Goal: Task Accomplishment & Management: Manage account settings

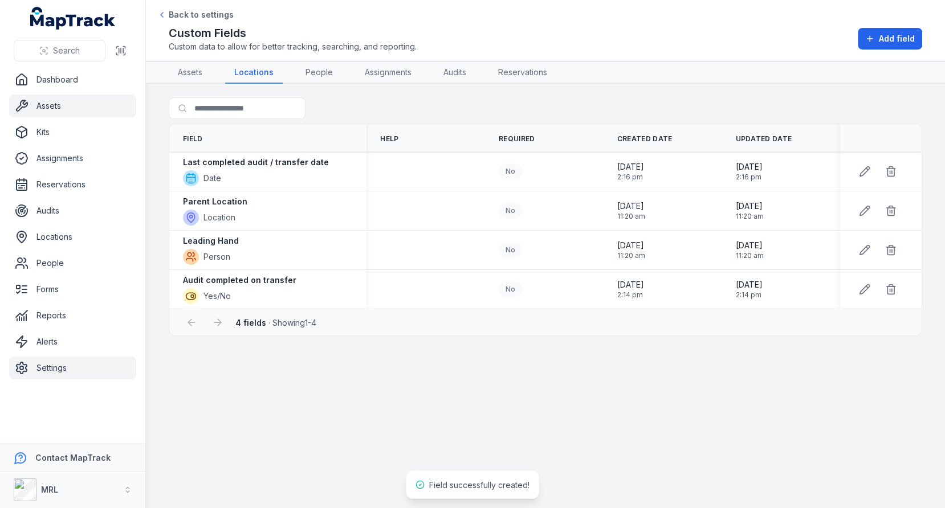
click at [74, 107] on link "Assets" at bounding box center [72, 106] width 127 height 23
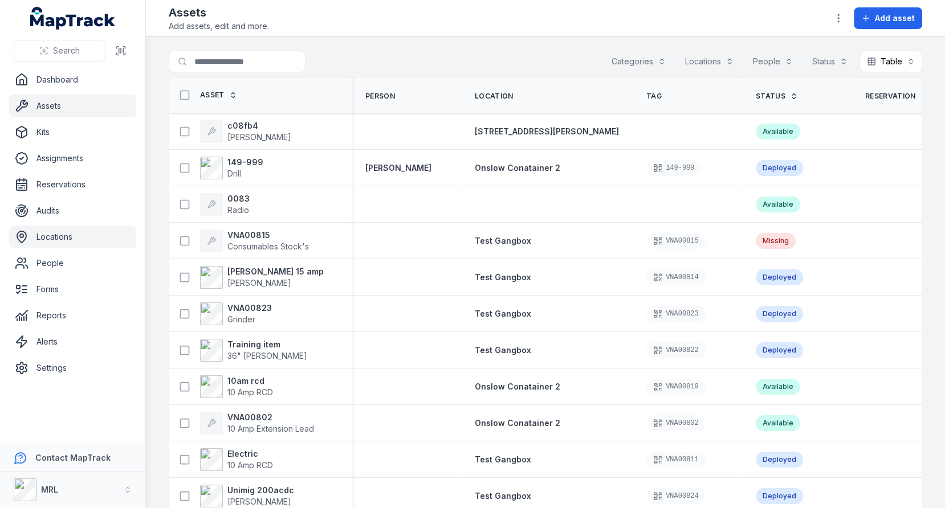
click at [103, 243] on link "Locations" at bounding box center [72, 237] width 127 height 23
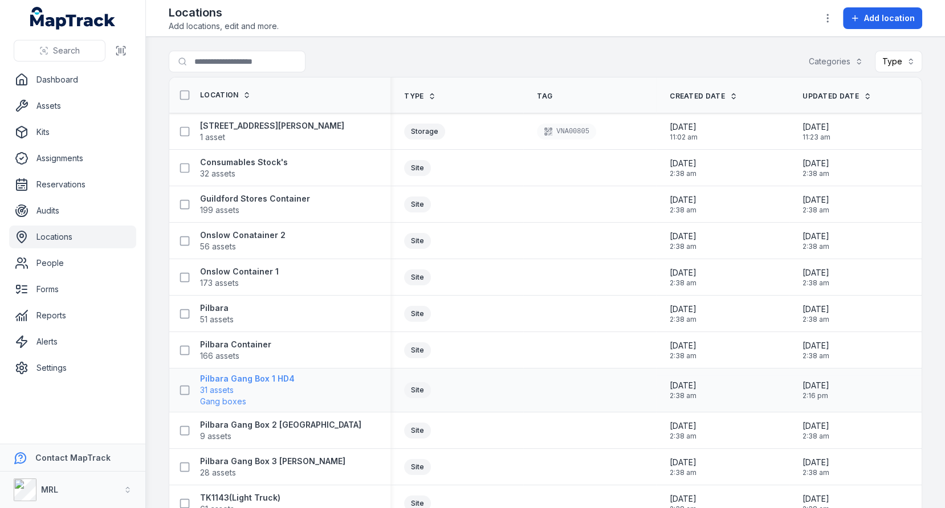
click at [224, 398] on span "Gang boxes" at bounding box center [223, 401] width 46 height 11
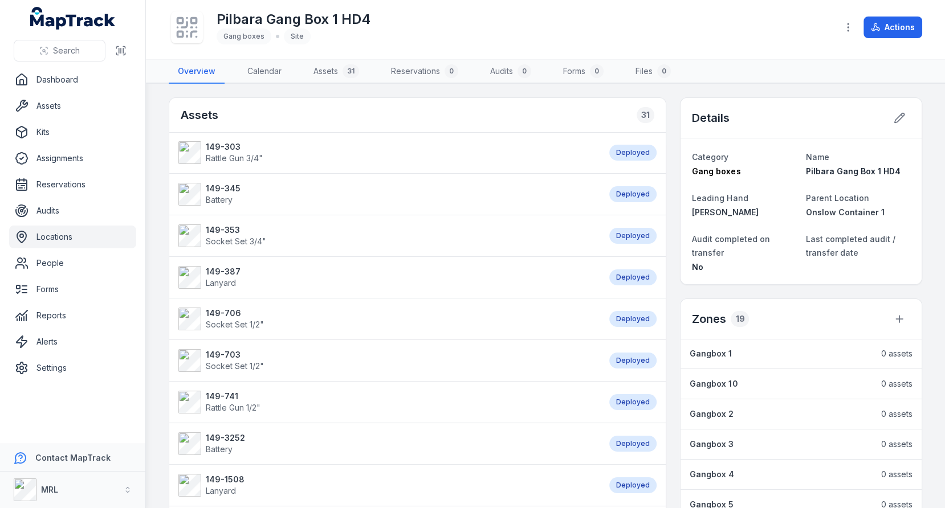
click at [893, 144] on div "Category Gang boxes Name Pilbara Gang Box 1 HD4 Leading Hand [PERSON_NAME] Pare…" at bounding box center [801, 212] width 241 height 146
click at [894, 127] on div at bounding box center [900, 118] width 22 height 22
click at [899, 121] on icon at bounding box center [899, 117] width 11 height 11
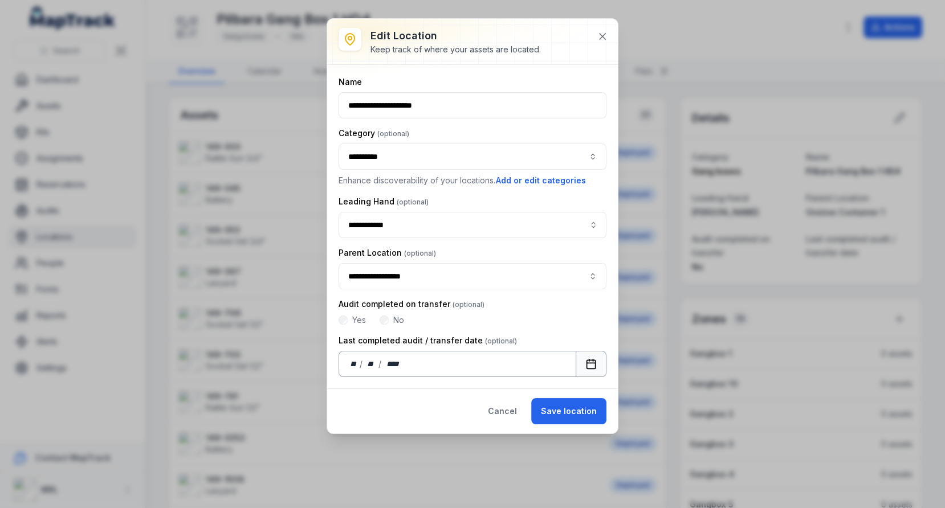
click at [593, 371] on button "Calendar" at bounding box center [591, 364] width 31 height 26
click at [567, 404] on button "Save location" at bounding box center [568, 411] width 75 height 26
